Goal: Navigation & Orientation: Find specific page/section

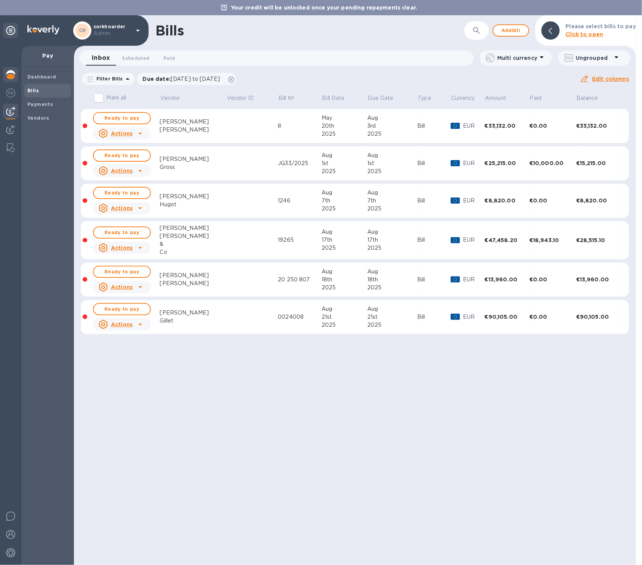
click at [12, 73] on img at bounding box center [10, 74] width 9 height 9
